Goal: Transaction & Acquisition: Purchase product/service

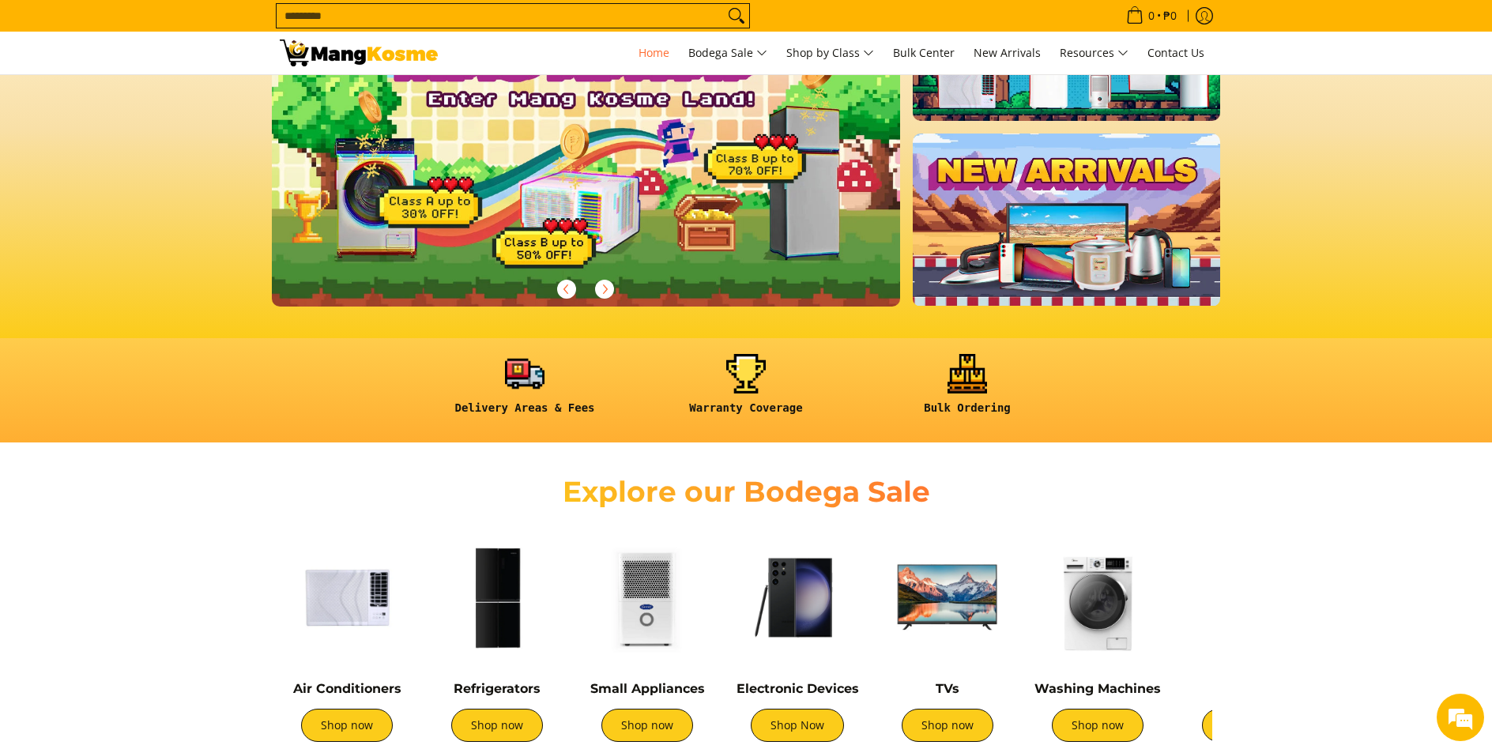
scroll to position [316, 0]
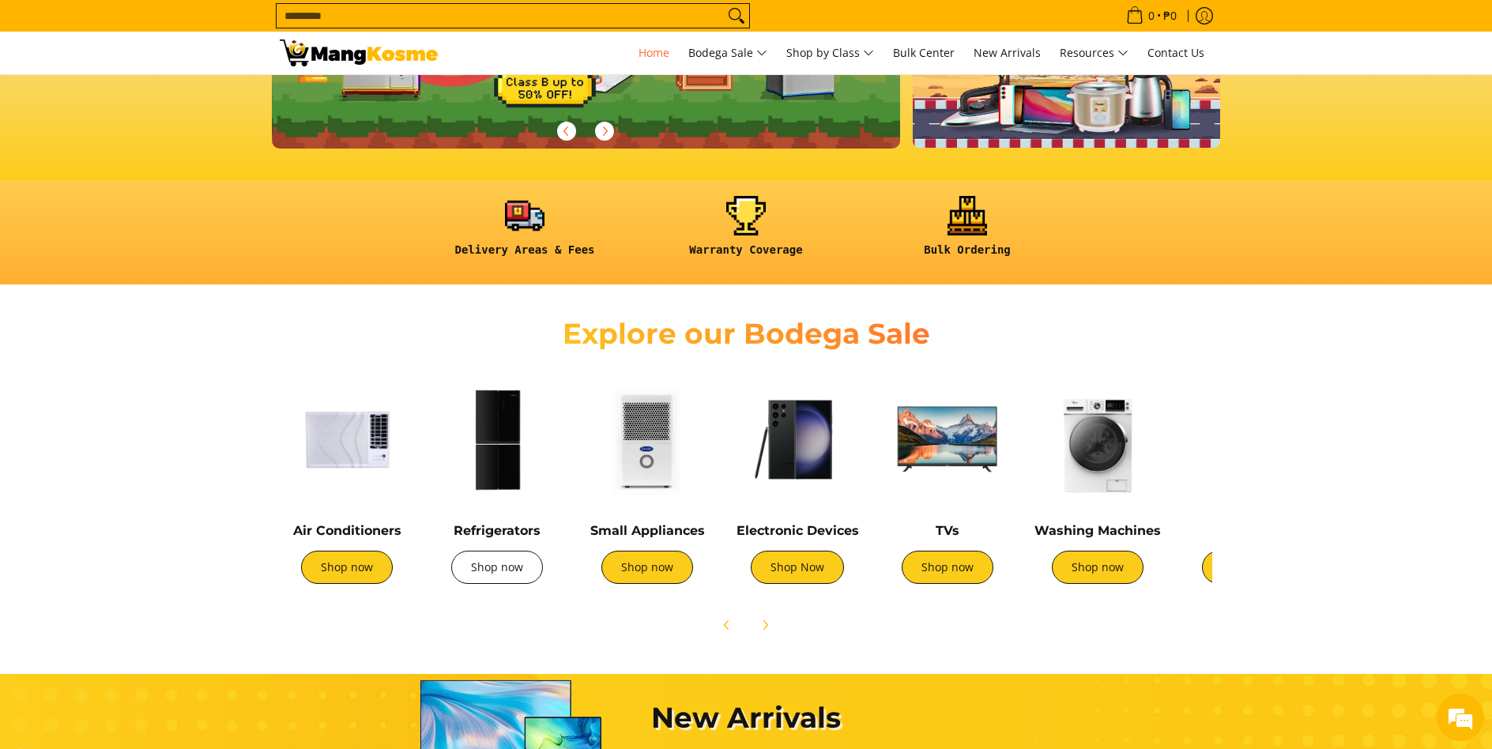
click at [518, 565] on link "Shop now" at bounding box center [497, 567] width 92 height 33
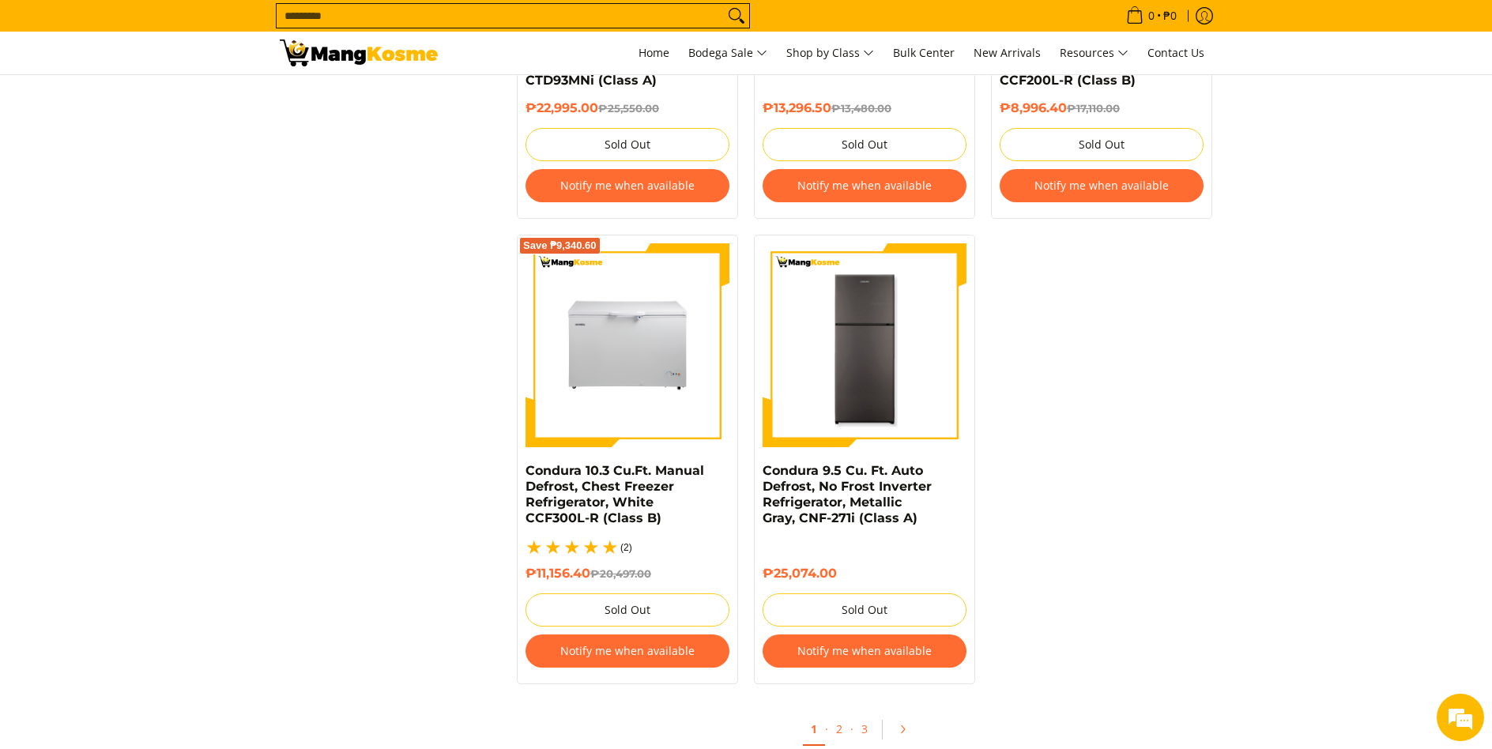
scroll to position [3318, 0]
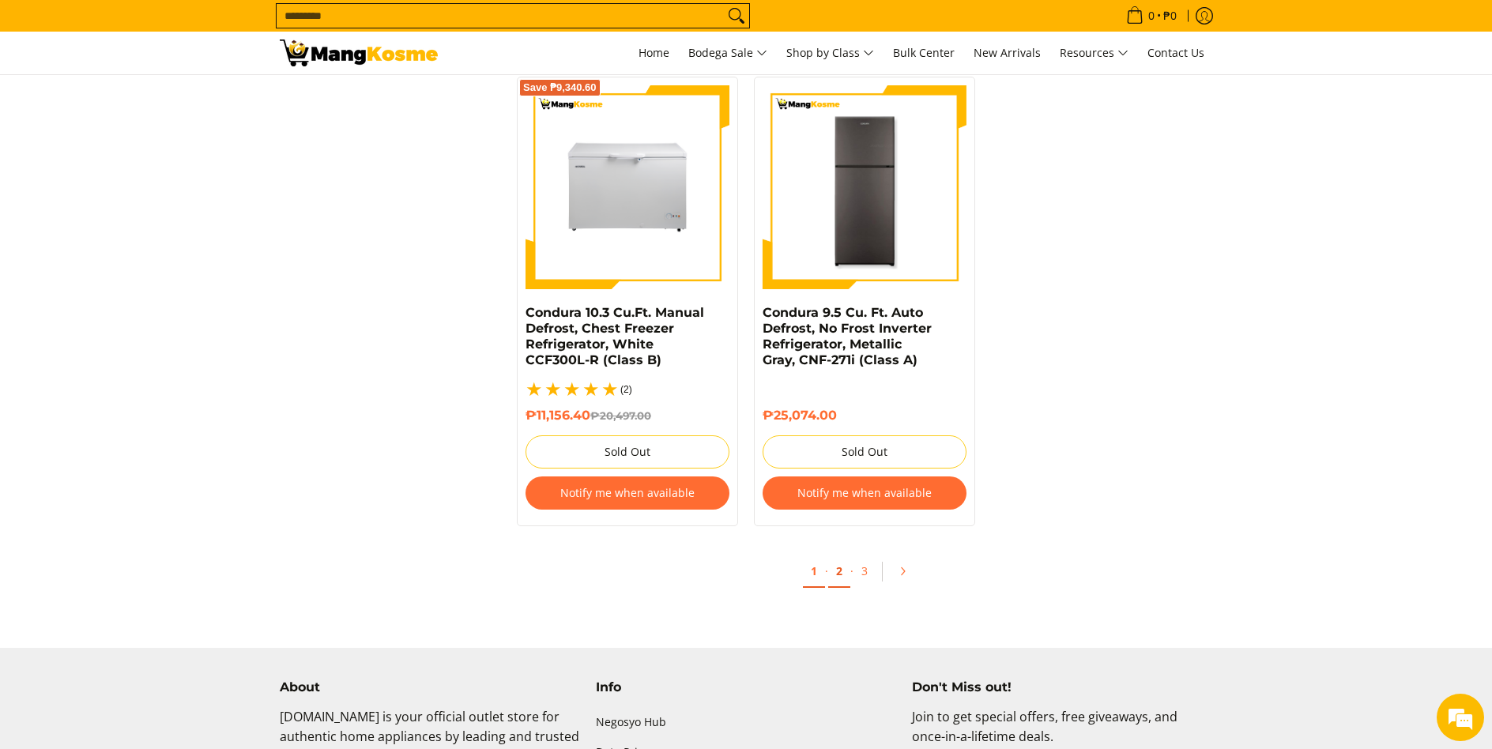
click at [840, 563] on link "2" at bounding box center [839, 571] width 22 height 32
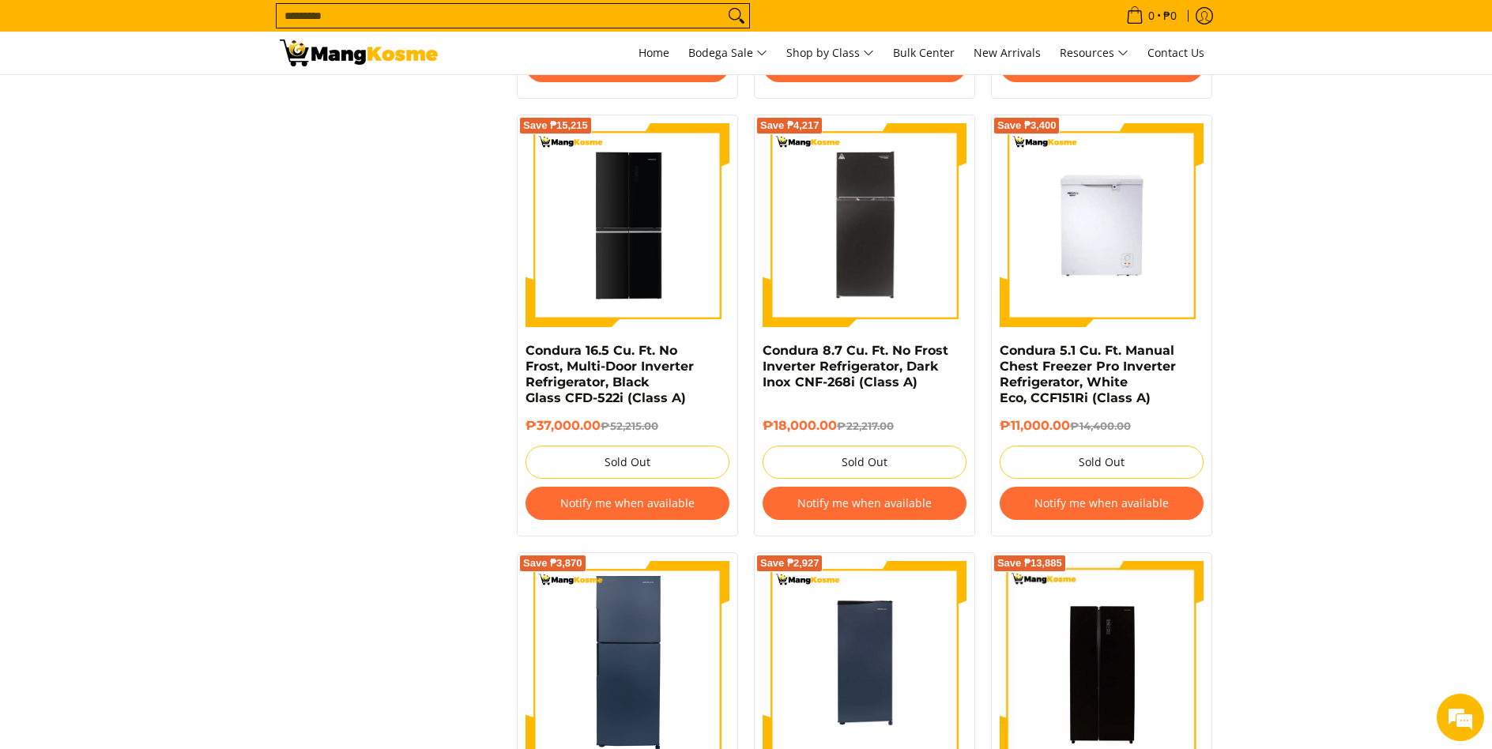
scroll to position [2606, 0]
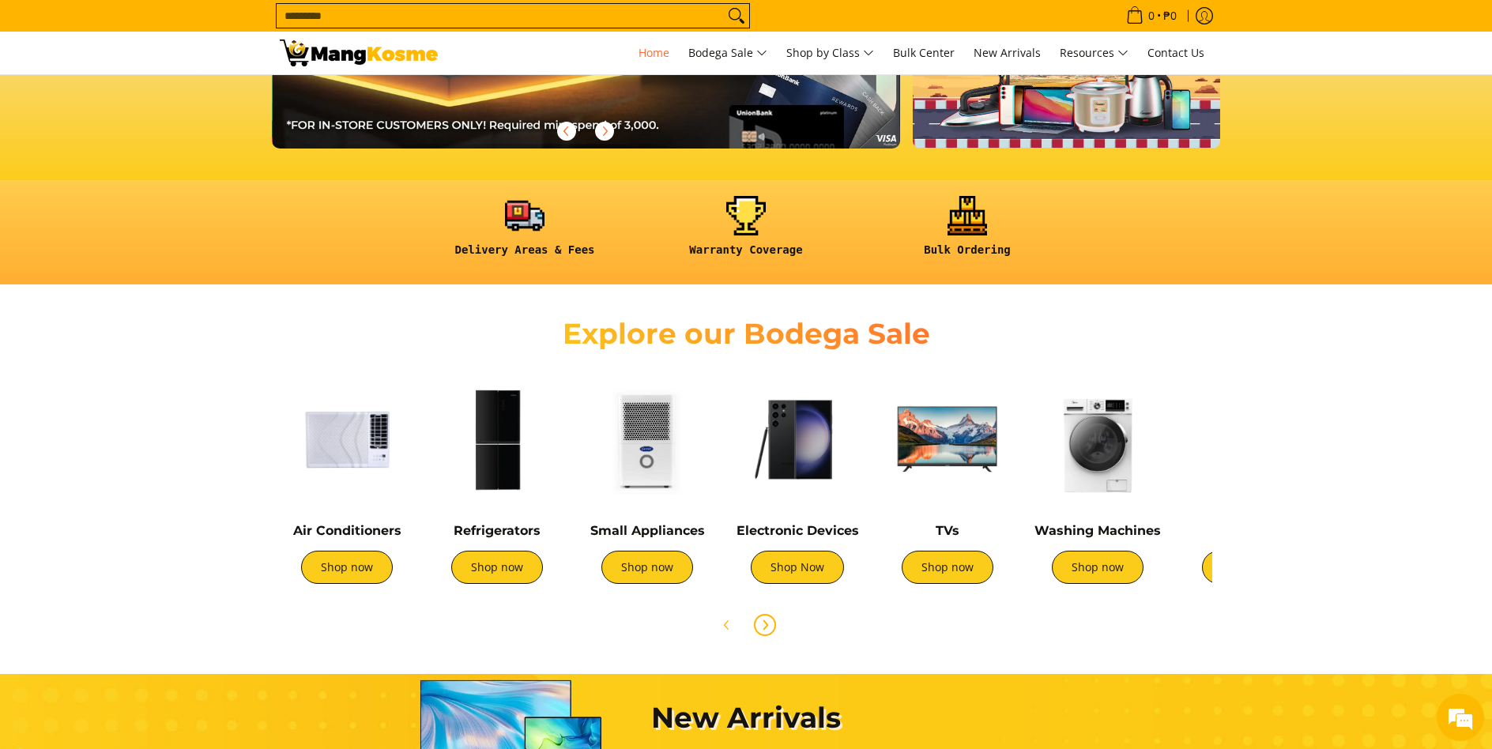
scroll to position [0, 628]
click at [332, 579] on link "Shop now" at bounding box center [347, 567] width 92 height 33
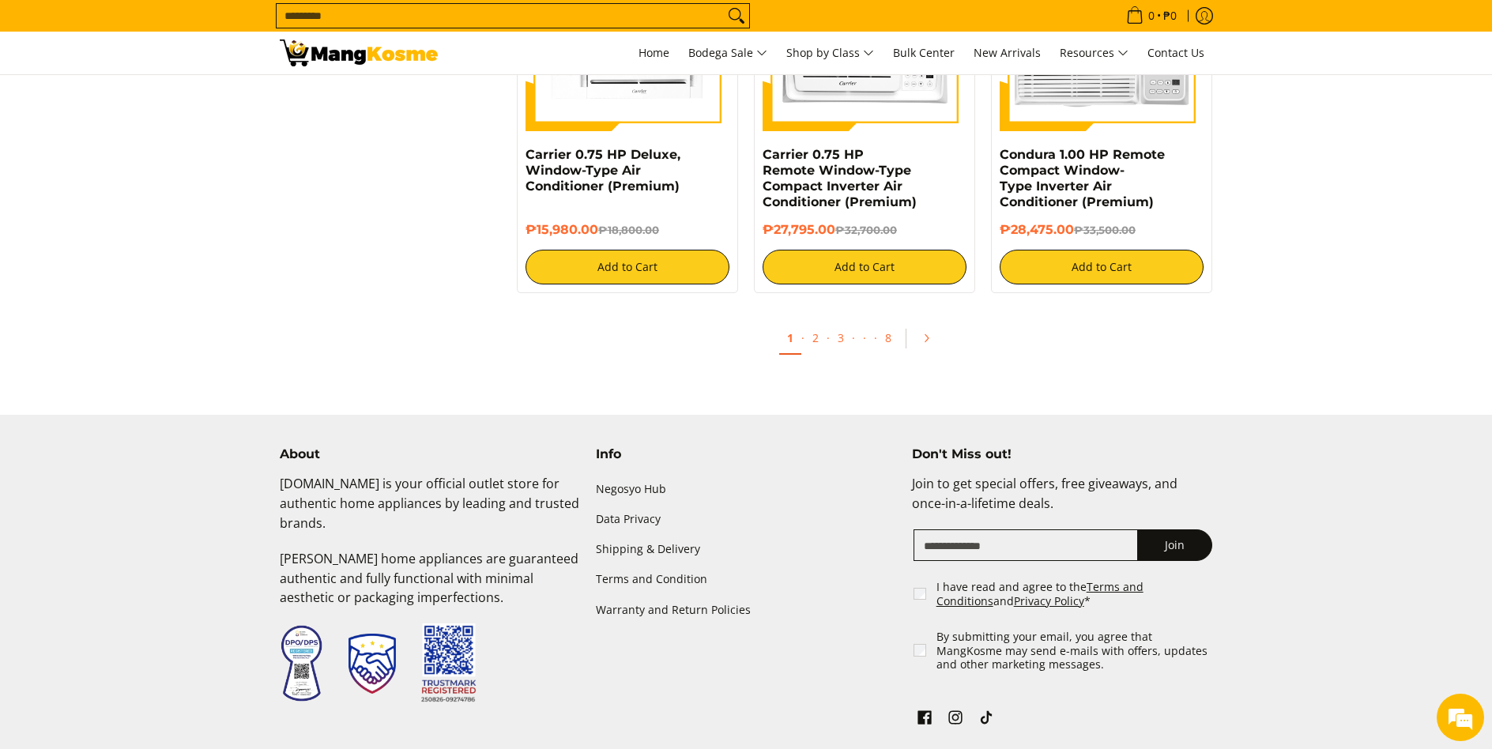
scroll to position [3190, 0]
